Goal: Task Accomplishment & Management: Use online tool/utility

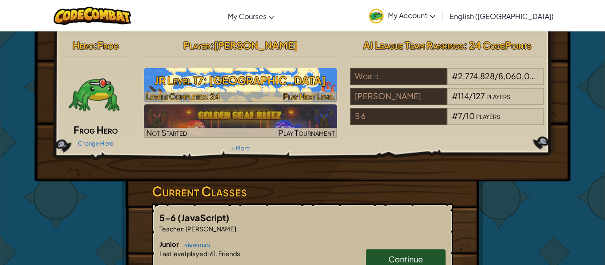
click at [296, 96] on span "Play Next Level" at bounding box center [309, 96] width 52 height 10
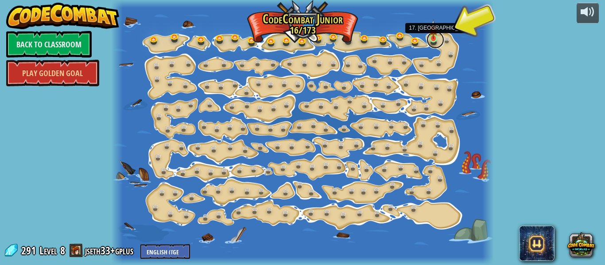
click at [431, 41] on link at bounding box center [435, 40] width 18 height 18
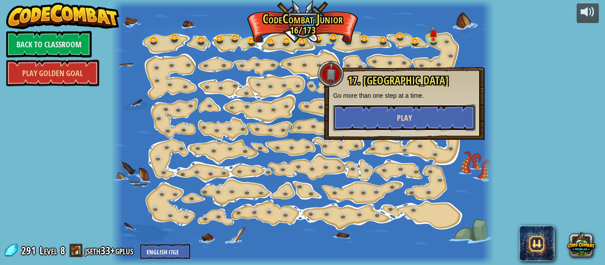
click at [412, 120] on button "Play" at bounding box center [404, 117] width 143 height 27
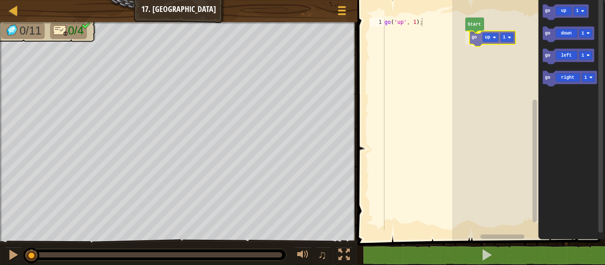
click at [485, 35] on div "Start go up 1 go up 1 go down 1 go left 1 go right 1 go up 1" at bounding box center [528, 118] width 153 height 245
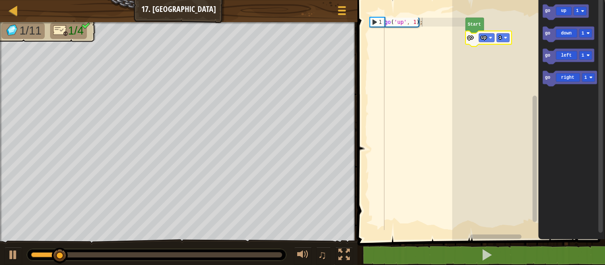
click at [415, 22] on div "go ( 'up' , 1 ) ;" at bounding box center [423, 133] width 82 height 230
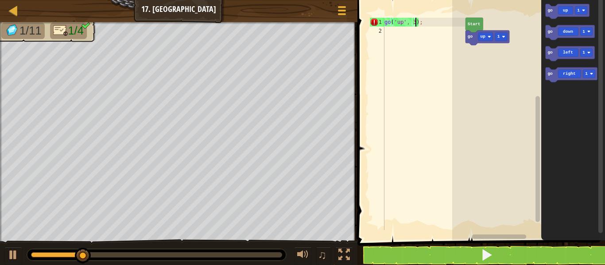
scroll to position [4, 5]
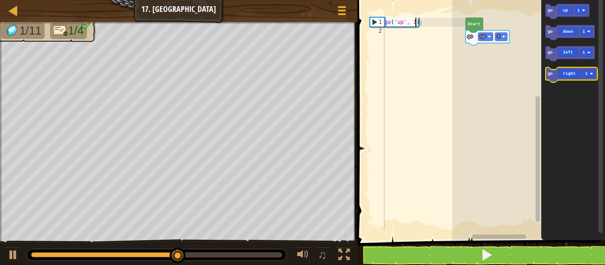
type textarea "go('up', 3);"
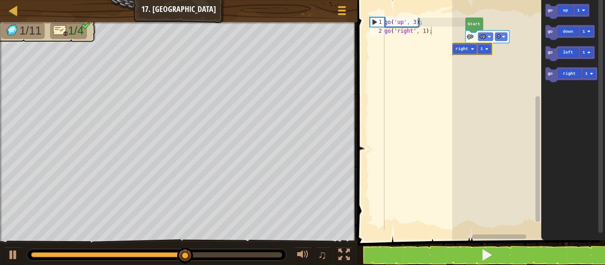
click at [470, 45] on div "go up 3 Start go right 1 go up 1 go down 1 go left 1 go right 1 go right 1" at bounding box center [528, 118] width 153 height 245
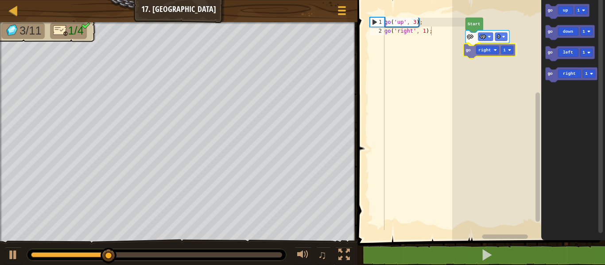
click at [483, 54] on div "go up 3 go right 1 Start go up 1 go down 1 go left 1 go right 1 go right 1" at bounding box center [528, 118] width 153 height 245
click at [492, 50] on div "Start go up 3 go right 1 go up 1 go down 1 go left 1 go right 1 go right 1" at bounding box center [528, 118] width 153 height 245
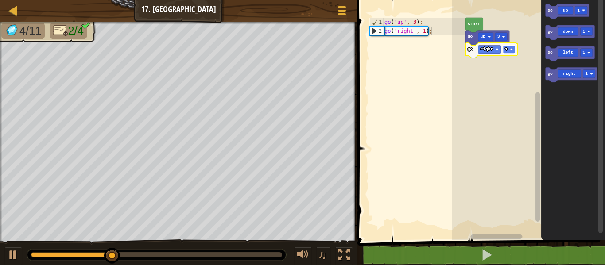
click at [507, 52] on rect "Blockly Workspace" at bounding box center [509, 49] width 12 height 8
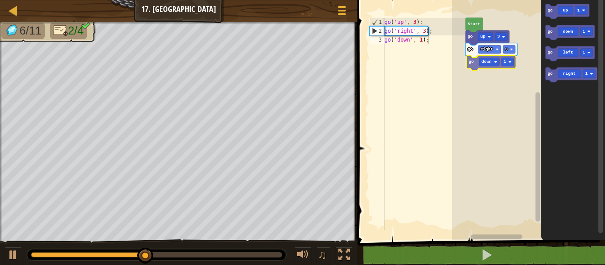
click at [486, 65] on div "Start go up 3 go right 3 go down 1 go up 1 go down 1 go left 1 go right 1 go do…" at bounding box center [528, 118] width 153 height 245
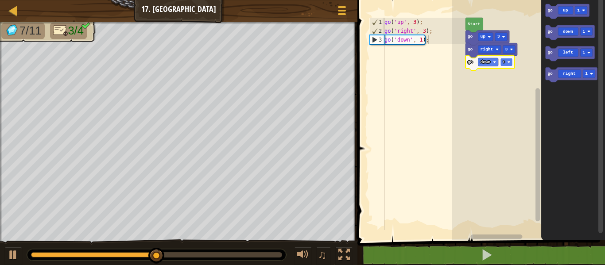
click at [506, 63] on rect "Blockly Workspace" at bounding box center [506, 62] width 12 height 8
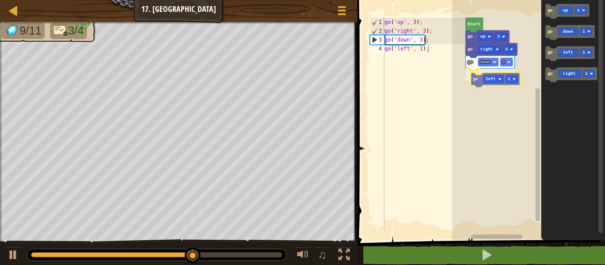
click at [491, 81] on div "Start go up 3 go right 3 go down 3 go left 1 go up 1 go down 1 go left 1 go rig…" at bounding box center [528, 118] width 153 height 245
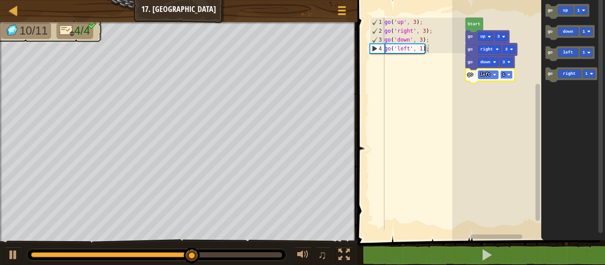
click at [503, 74] on text "1" at bounding box center [503, 74] width 3 height 5
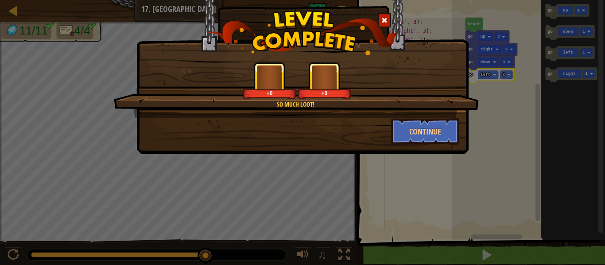
click at [510, 101] on div "So much loot! +0 +0 Continue" at bounding box center [302, 132] width 605 height 265
click at [415, 132] on button "Continue" at bounding box center [425, 131] width 69 height 27
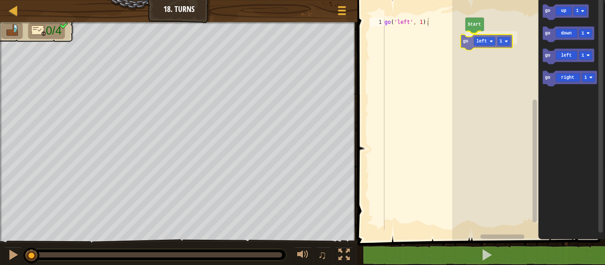
click at [492, 41] on div "Start go left 1 go up 1 go down 1 go left 1 go right 1 go left 1" at bounding box center [528, 118] width 153 height 245
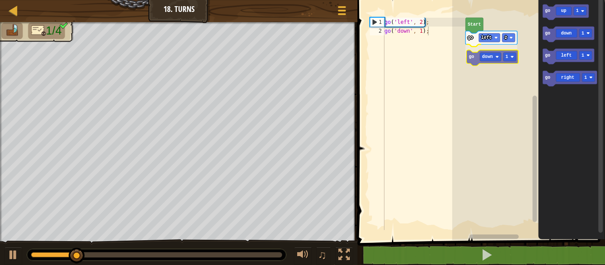
click at [487, 57] on div "Start go left 2 go down 1 go up 1 go down 1 go left 1 go right 1 go down 1" at bounding box center [528, 118] width 153 height 245
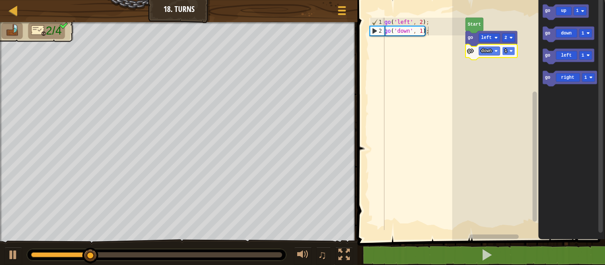
click at [510, 51] on image "Blockly Workspace" at bounding box center [511, 52] width 4 height 4
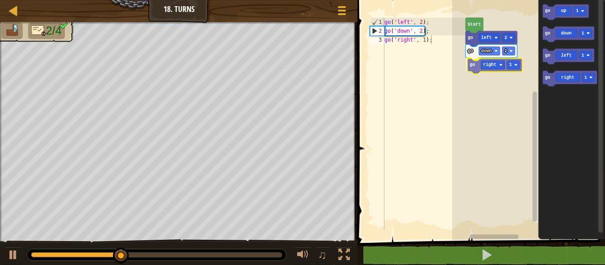
click at [484, 73] on div "Start go left 2 go down 2 go right 1 go up 1 go down 1 go left 1 go right 1 go …" at bounding box center [528, 118] width 153 height 245
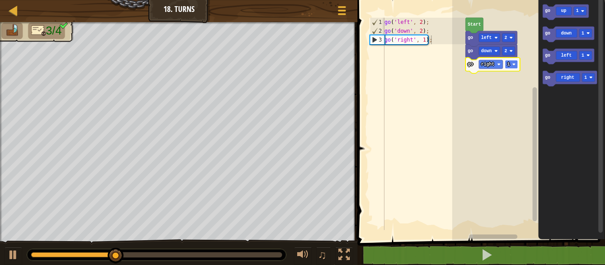
click at [508, 64] on text "1" at bounding box center [508, 64] width 3 height 5
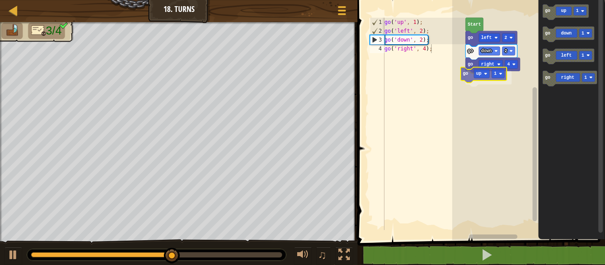
click at [474, 79] on div "Start go left 2 go down 2 go right 4 go up 1 go up 1 go down 1 go left 1 go rig…" at bounding box center [528, 118] width 153 height 245
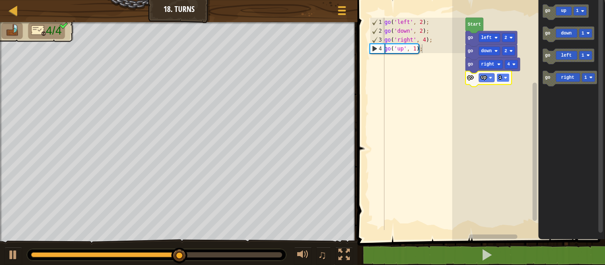
click at [501, 76] on text "1" at bounding box center [499, 77] width 3 height 5
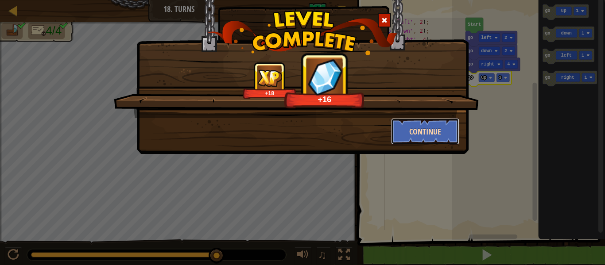
click at [442, 122] on button "Continue" at bounding box center [425, 131] width 69 height 27
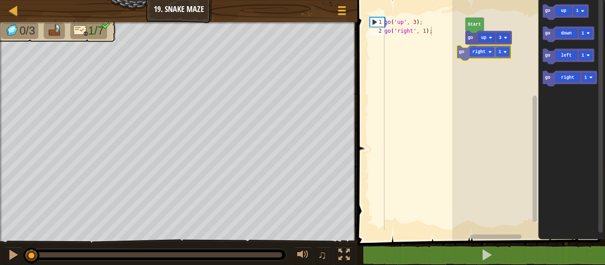
click at [487, 51] on div "go up 3 Start go right 1 go up 1 go down 1 go left 1 go right 1 go right 1" at bounding box center [528, 118] width 153 height 245
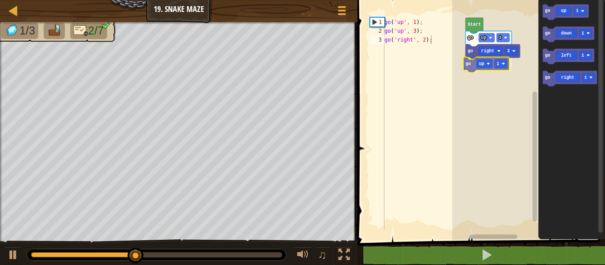
click at [478, 70] on div "Start go up 3 go right 2 go up 1 go up 1 go down 1 go left 1 go right 1 go up 1" at bounding box center [528, 118] width 153 height 245
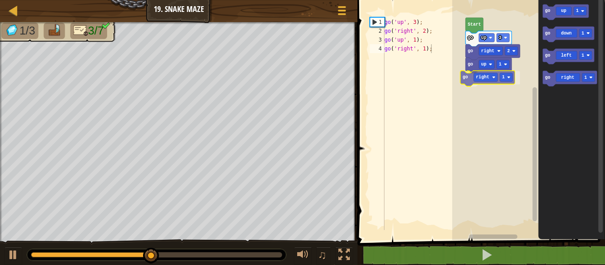
click at [494, 76] on div "Start go up 3 go right 2 go up 1 go right 1 go up 1 go down 1 go left 1 go righ…" at bounding box center [528, 118] width 153 height 245
click at [508, 77] on text "1" at bounding box center [508, 77] width 3 height 5
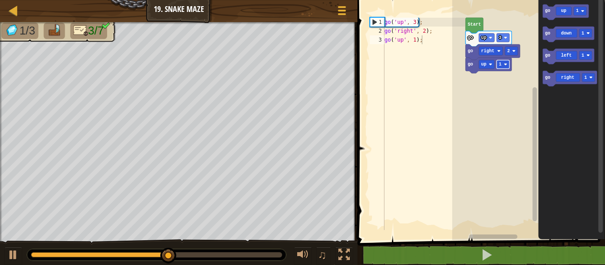
click at [498, 63] on text "1" at bounding box center [499, 64] width 3 height 5
click at [493, 65] on rect "Blockly Workspace" at bounding box center [485, 64] width 15 height 8
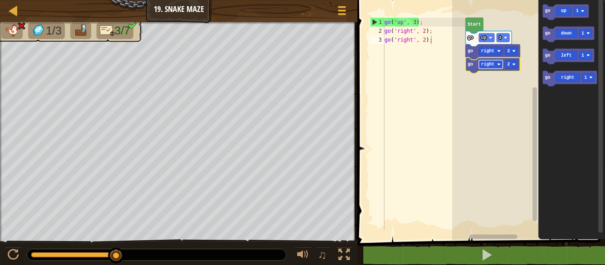
click at [499, 68] on rect "Blockly Workspace" at bounding box center [490, 64] width 24 height 8
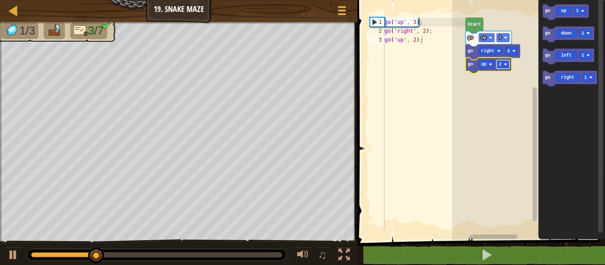
click at [505, 62] on rect "Blockly Workspace" at bounding box center [502, 64] width 13 height 8
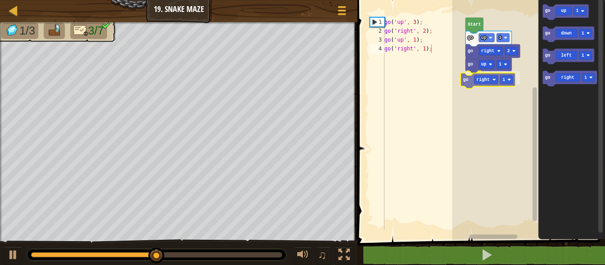
click at [493, 79] on div "Start go up 3 go right 2 go up 1 go right 1 go up 1 go down 1 go left 1 go righ…" at bounding box center [528, 118] width 153 height 245
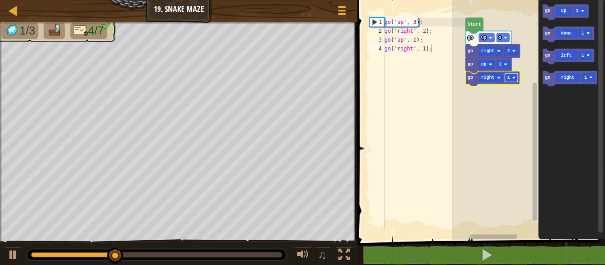
click at [510, 80] on rect "Blockly Workspace" at bounding box center [511, 77] width 13 height 8
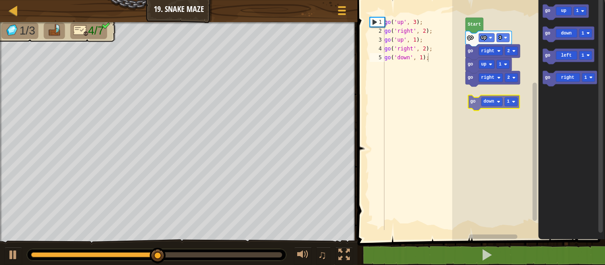
click at [484, 92] on div "Start go up 3 go right 2 go up 1 go right 2 go down 1 go up 1 go down 1 go left…" at bounding box center [528, 118] width 153 height 245
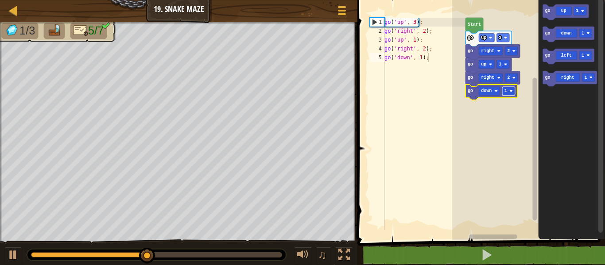
click at [511, 91] on image "Blockly Workspace" at bounding box center [511, 91] width 4 height 4
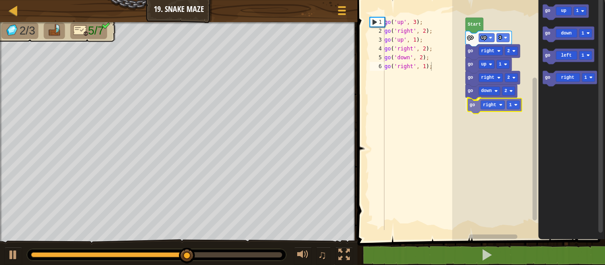
click at [497, 105] on div "Start go up 3 go right 2 go up 1 go right 2 go down 2 go right 1 go up 1 go dow…" at bounding box center [528, 118] width 153 height 245
click at [511, 104] on rect "Blockly Workspace" at bounding box center [511, 104] width 13 height 8
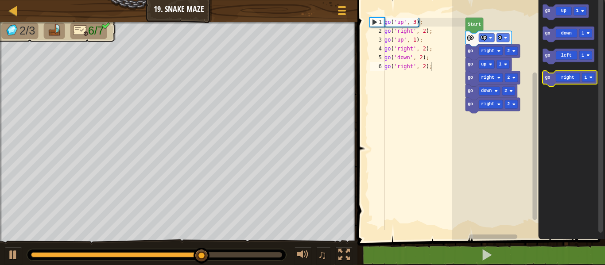
click at [545, 75] on g "go up 1 go down 1 go left 1 go right 1" at bounding box center [569, 45] width 54 height 82
click at [528, 108] on div "Start go up 3 go right 2 go up 1 go right 2 go down 2 go right 2 go up 1 go dow…" at bounding box center [528, 118] width 153 height 245
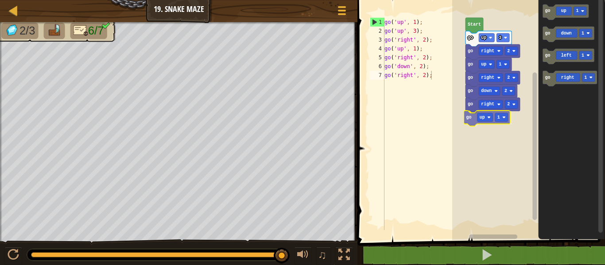
click at [493, 116] on div "Start go up 3 go right 2 go up 1 go right 2 go down 2 go right 2 go up 1 go up …" at bounding box center [528, 118] width 153 height 245
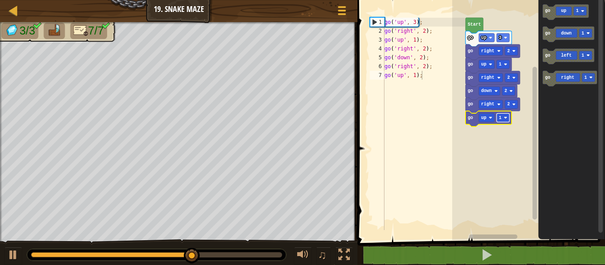
click at [503, 119] on rect "Blockly Workspace" at bounding box center [502, 117] width 13 height 8
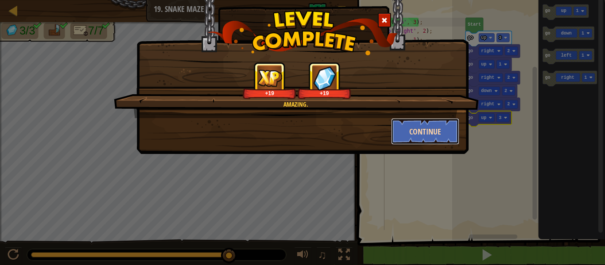
click at [409, 138] on button "Continue" at bounding box center [425, 131] width 69 height 27
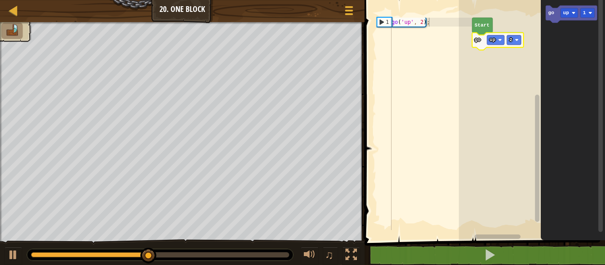
type textarea "go('up', 2);"
click at [422, 35] on div "go ( 'up' , 2 ) ;" at bounding box center [430, 133] width 83 height 230
click at [403, 33] on div "go ( 'up' , 2 ) ;" at bounding box center [430, 133] width 83 height 230
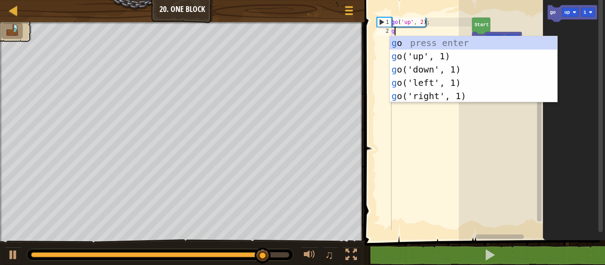
scroll to position [4, 0]
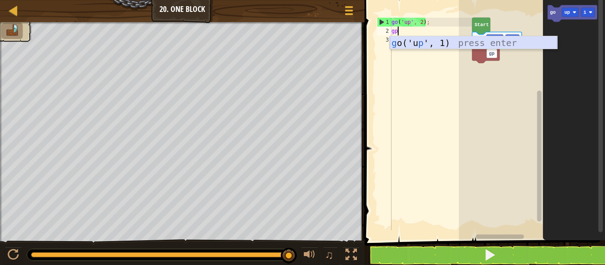
type textarea "g"
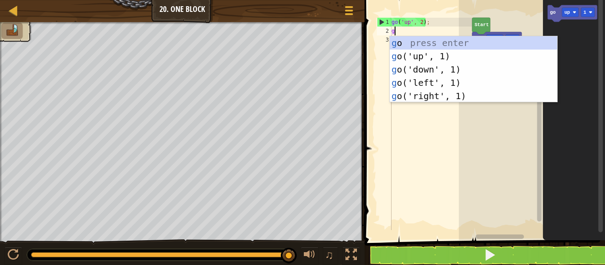
scroll to position [4, 0]
click at [435, 96] on div "g o press enter g o('up', 1) press enter g o('down', 1) press enter g o('left',…" at bounding box center [472, 82] width 167 height 93
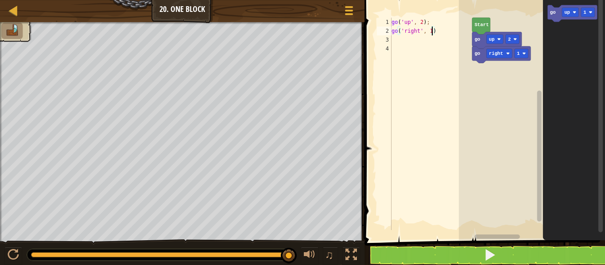
click at [431, 29] on div "go ( 'up' , 2 ) ; go ( 'right' , 1 )" at bounding box center [430, 133] width 83 height 230
click at [494, 250] on span at bounding box center [489, 255] width 12 height 12
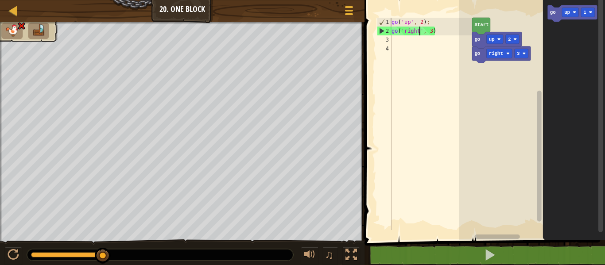
click at [419, 30] on div "go ( 'up' , 2 ) ; go ( 'right' , 3 )" at bounding box center [430, 133] width 83 height 230
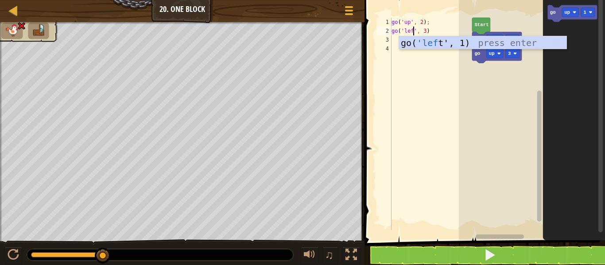
scroll to position [4, 4]
click at [435, 44] on div "go( 'left ', 1) press enter" at bounding box center [482, 56] width 167 height 40
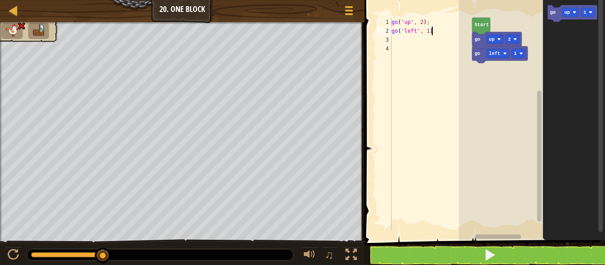
click at [428, 30] on div "go ( 'up' , 2 ) ; go ( 'left' , 1 )" at bounding box center [430, 133] width 83 height 230
type textarea "go('left', 3)"
click at [457, 259] on button at bounding box center [489, 255] width 243 height 20
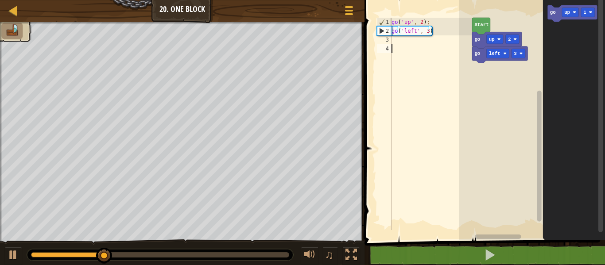
scroll to position [4, 0]
click at [434, 47] on div "go ( 'up' , 2 ) ; go ( 'left' , 3 )" at bounding box center [430, 133] width 83 height 230
type textarea "go"
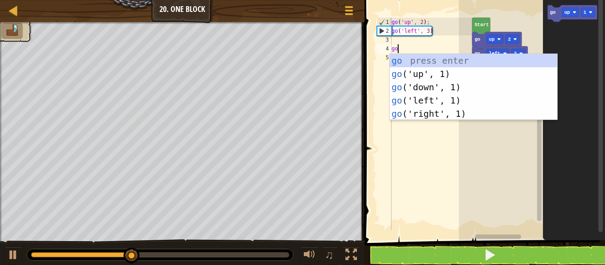
scroll to position [4, 0]
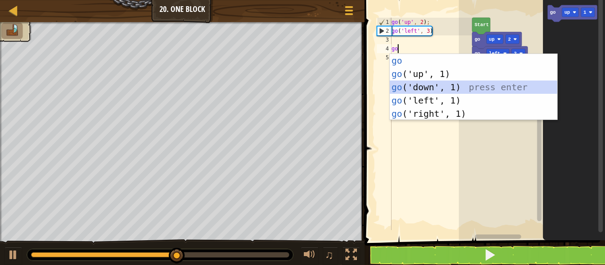
click at [430, 85] on div "go press enter go ('up', 1) press enter go ('down', 1) press enter go ('left', …" at bounding box center [472, 100] width 167 height 93
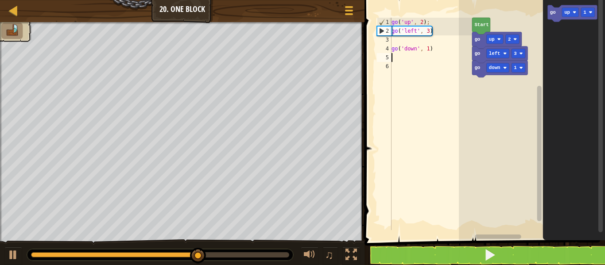
click at [427, 50] on div "go ( 'up' , 2 ) ; go ( 'left' , 3 ) go ( 'down' , 1 )" at bounding box center [430, 133] width 83 height 230
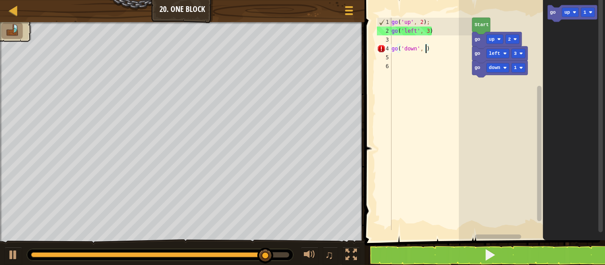
type textarea "go('down', 3)"
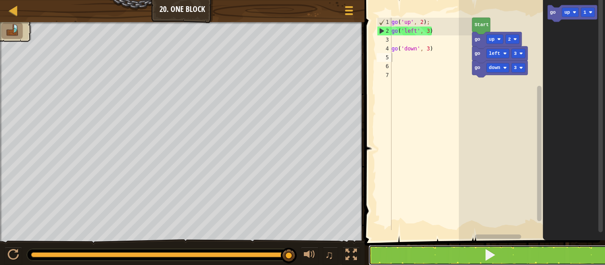
click at [474, 254] on button at bounding box center [489, 255] width 243 height 20
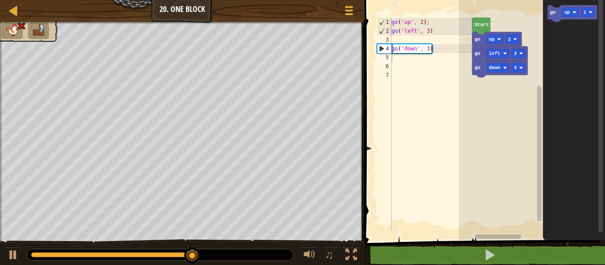
click at [428, 51] on div "go ( 'up' , 2 ) ; go ( 'left' , 3 ) go ( 'down' , 3 )" at bounding box center [430, 133] width 83 height 230
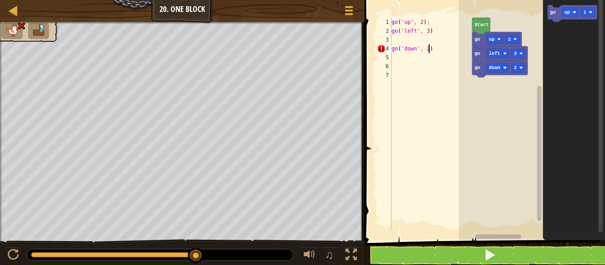
scroll to position [4, 5]
type textarea "go('down', 2)"
click at [457, 252] on button at bounding box center [489, 255] width 243 height 20
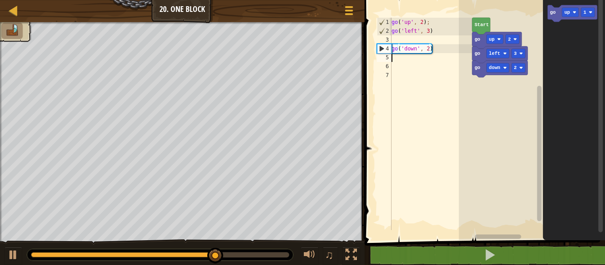
click at [444, 60] on div "go ( 'up' , 2 ) ; go ( 'left' , 3 ) go ( 'down' , 2 )" at bounding box center [430, 133] width 83 height 230
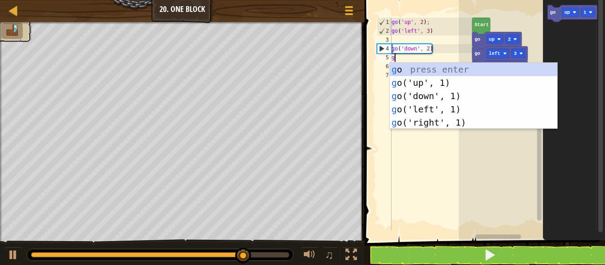
type textarea "go"
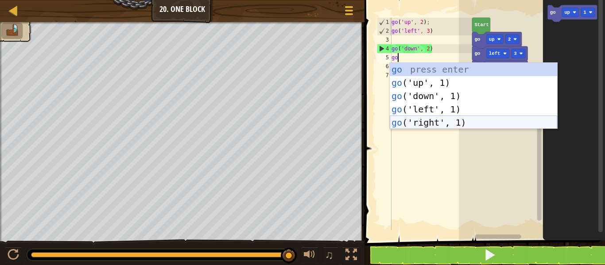
click at [439, 124] on div "go press enter go ('up', 1) press enter go ('down', 1) press enter go ('left', …" at bounding box center [472, 109] width 167 height 93
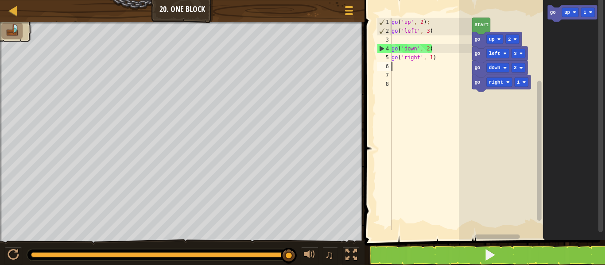
scroll to position [4, 0]
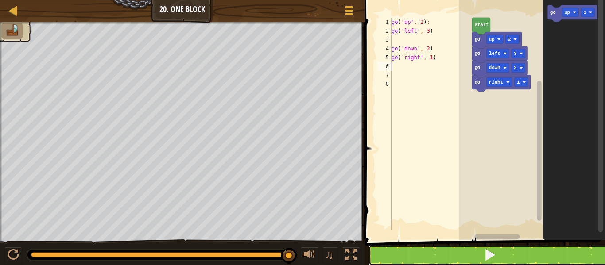
click at [543, 261] on button at bounding box center [489, 255] width 243 height 20
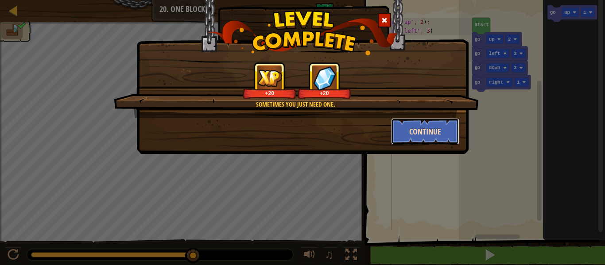
click at [403, 125] on button "Continue" at bounding box center [425, 131] width 69 height 27
